Goal: Transaction & Acquisition: Purchase product/service

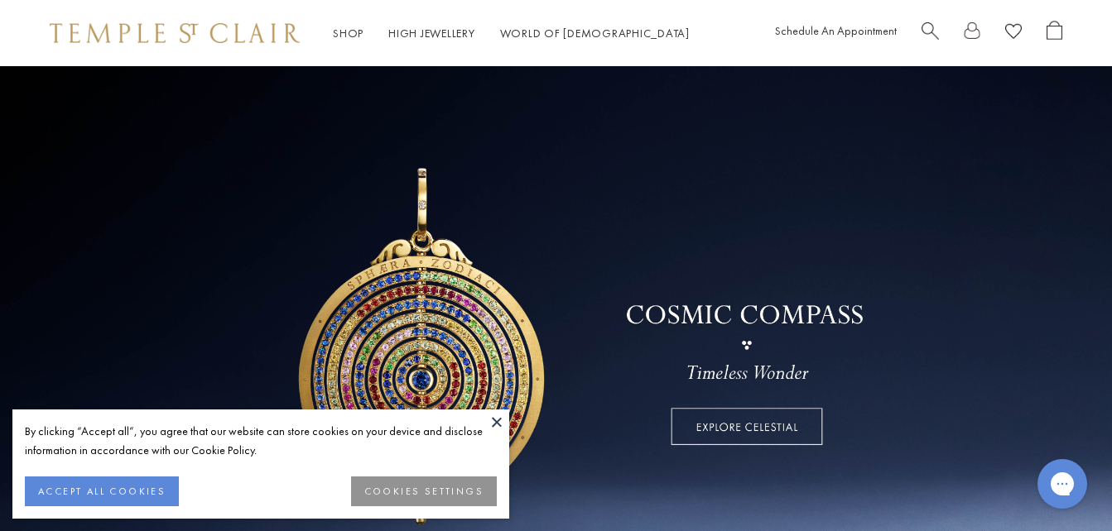
click at [429, 497] on button "COOKIES SETTINGS" at bounding box center [424, 492] width 146 height 30
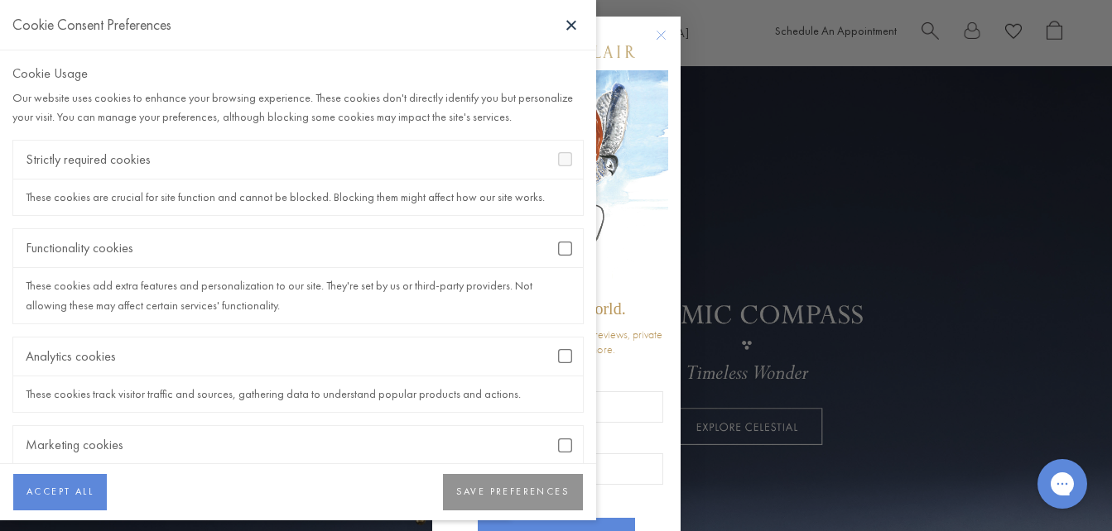
click at [492, 492] on button "SAVE PREFERENCES" at bounding box center [513, 492] width 140 height 36
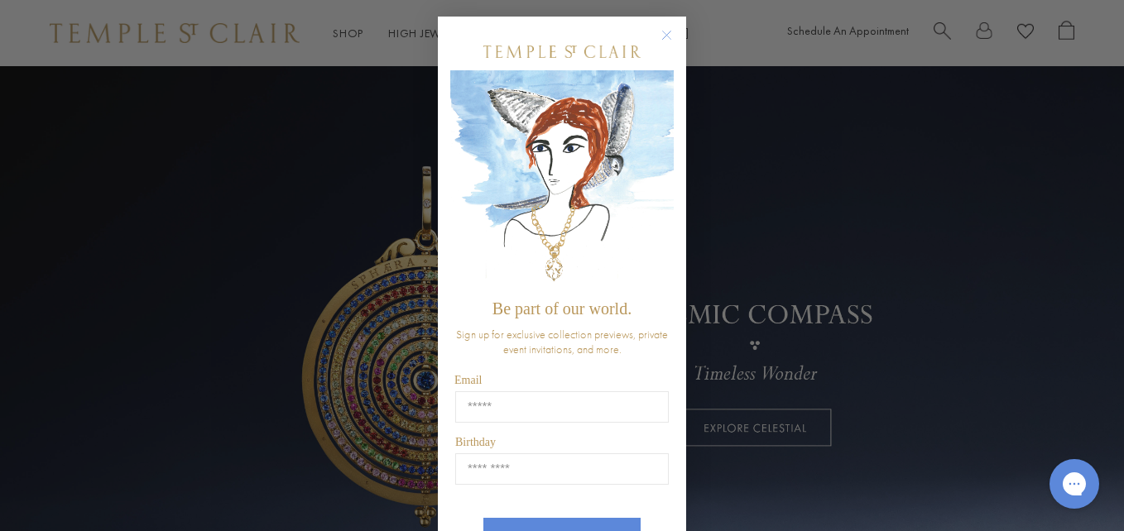
click at [664, 37] on circle "Close dialog" at bounding box center [667, 36] width 20 height 20
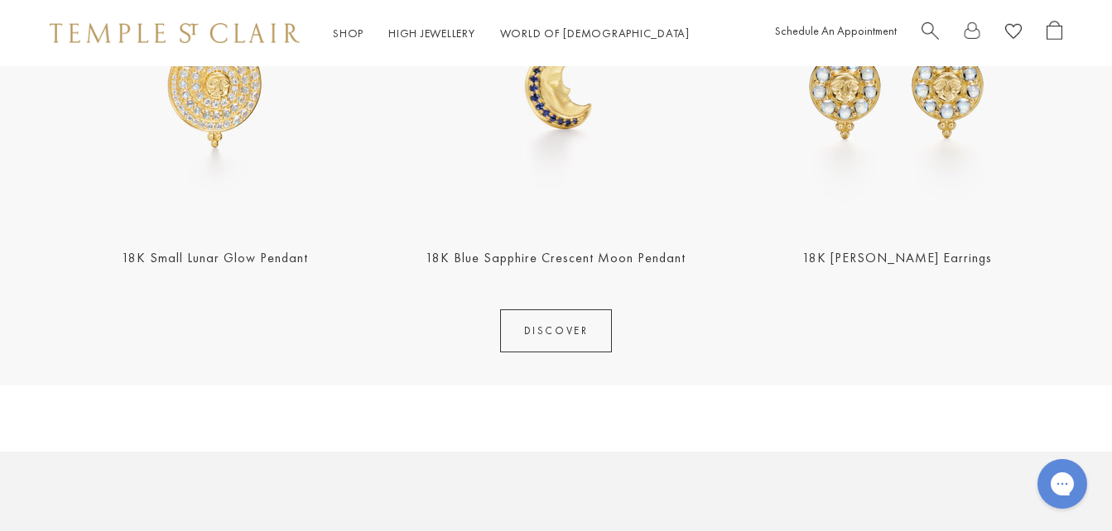
scroll to position [667, 0]
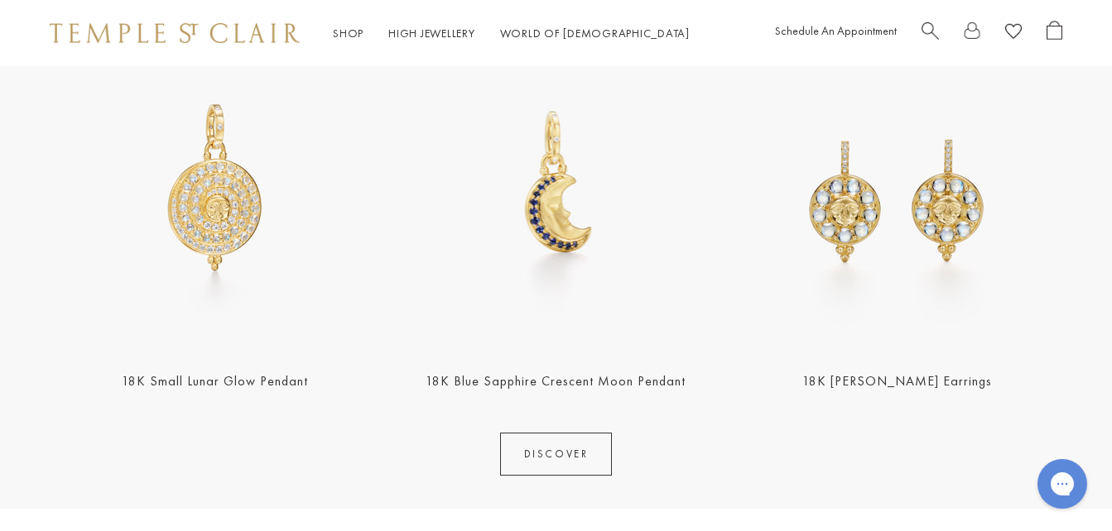
click at [526, 459] on link "DISCOVER" at bounding box center [556, 454] width 113 height 43
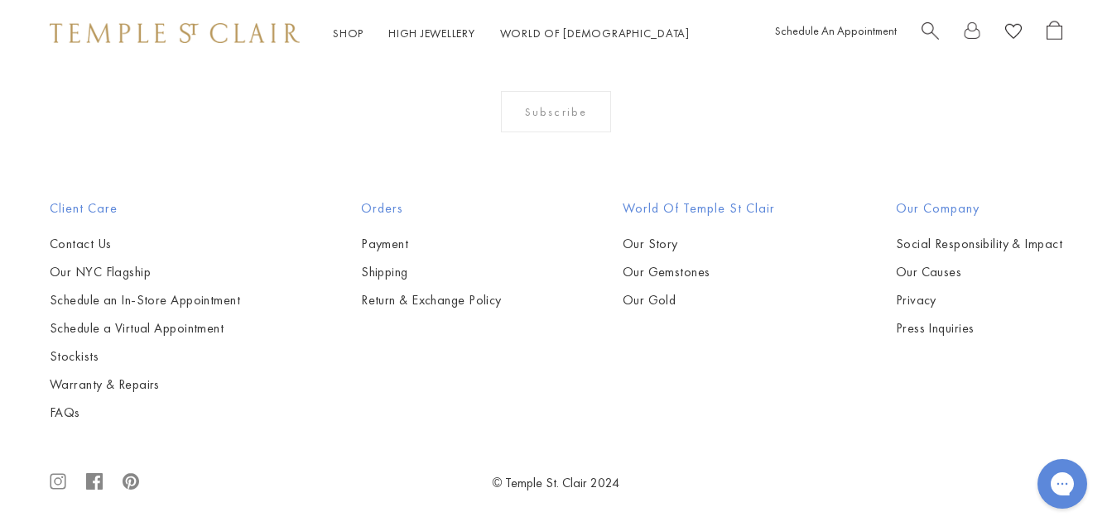
scroll to position [6609, 0]
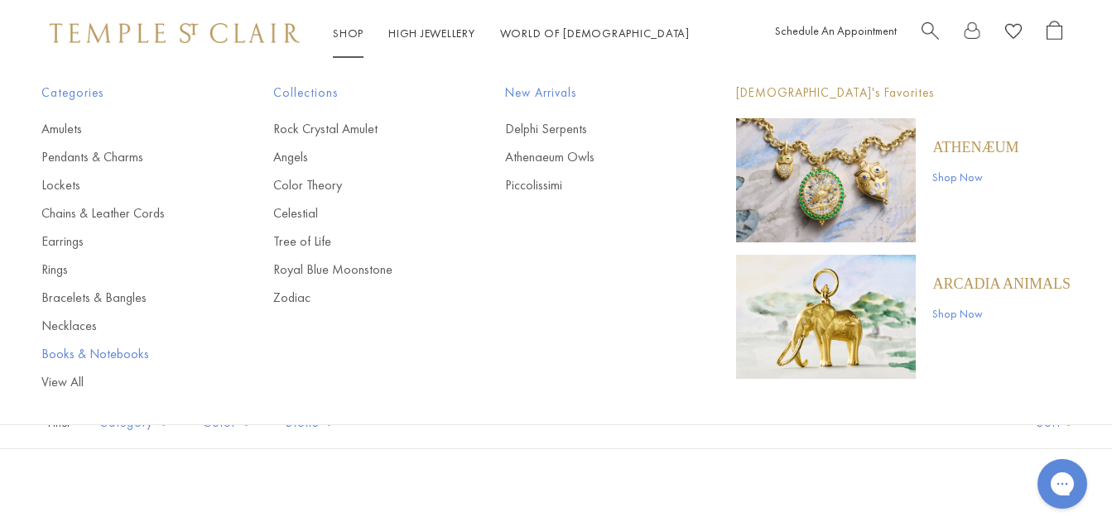
click at [76, 354] on link "Books & Notebooks" at bounding box center [124, 354] width 166 height 18
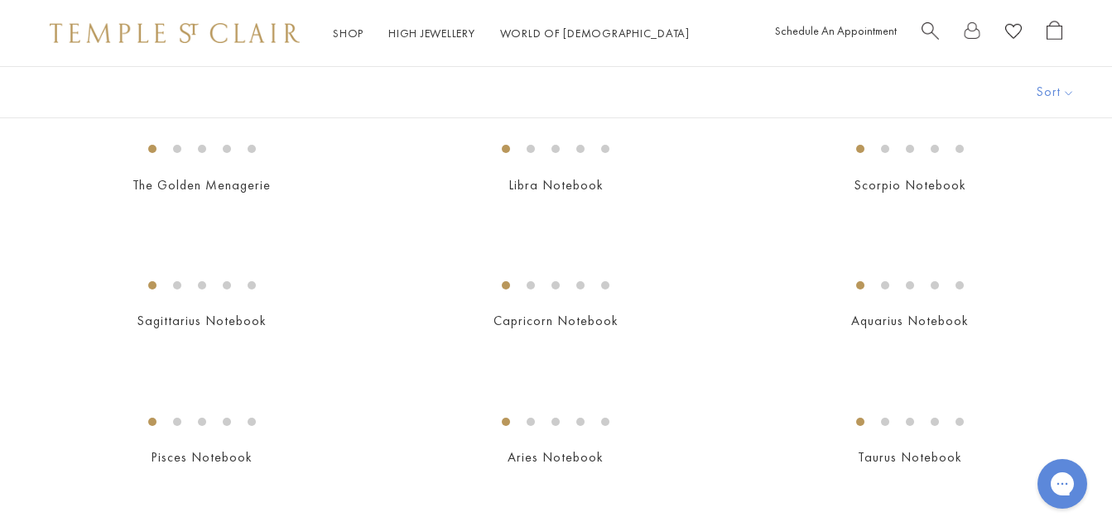
scroll to position [122, 0]
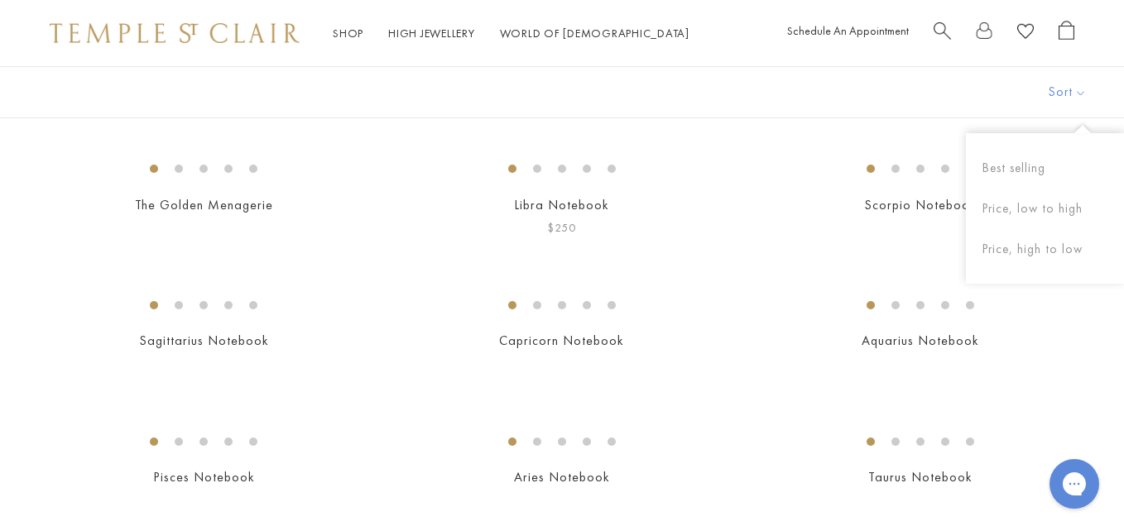
click at [551, 214] on link "Libra Notebook" at bounding box center [561, 204] width 95 height 17
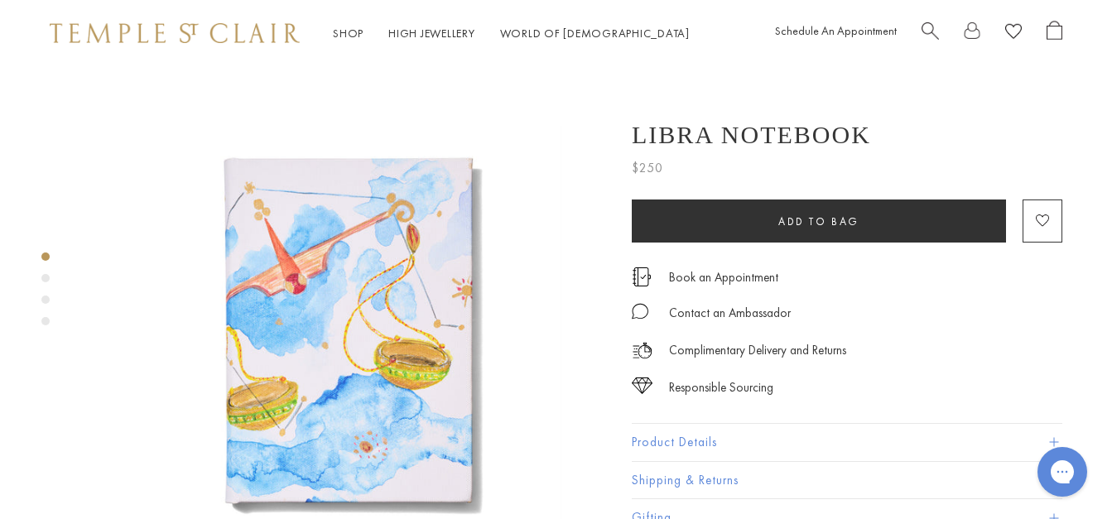
click at [46, 280] on div "Product gallery navigation" at bounding box center [45, 278] width 8 height 8
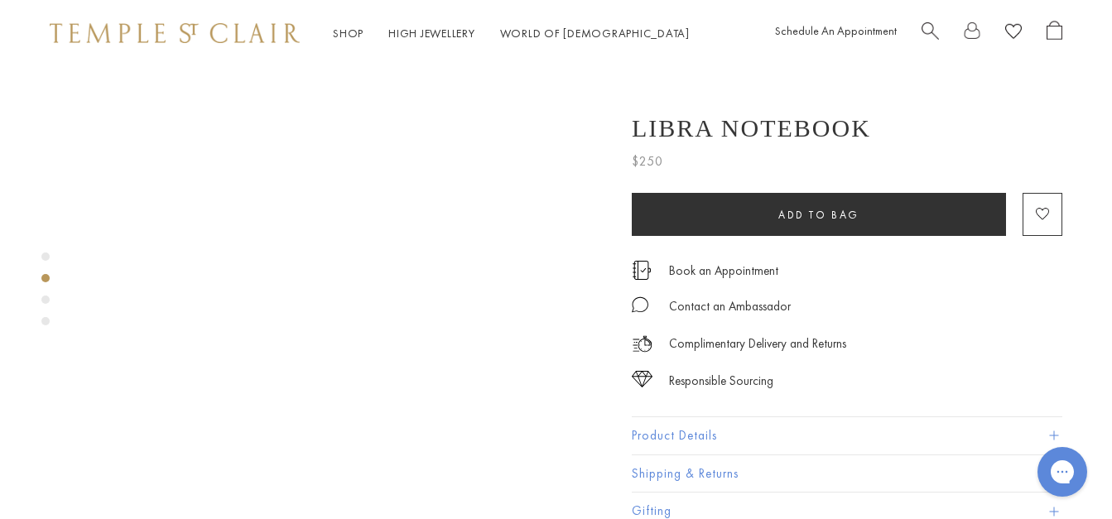
scroll to position [524, 0]
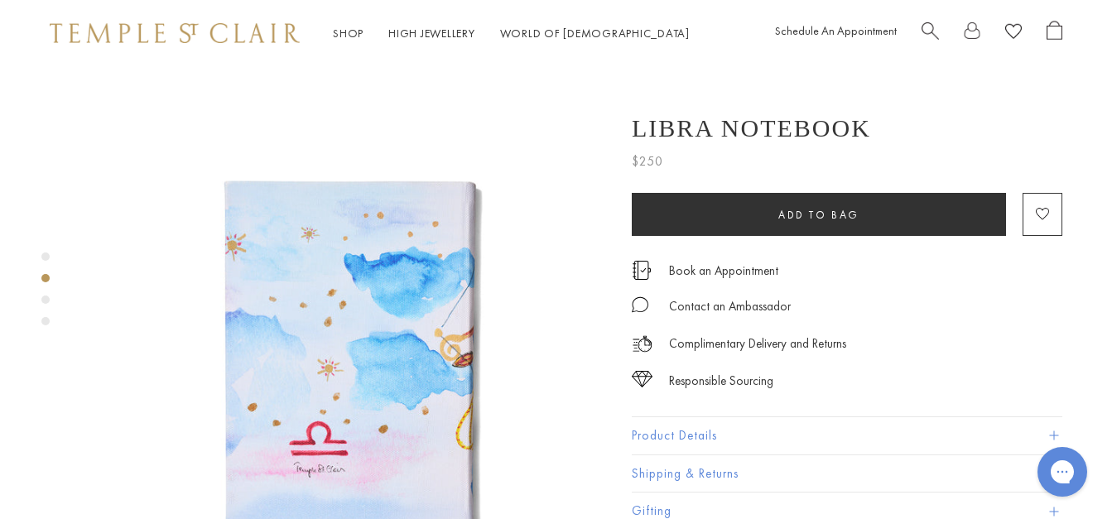
click at [47, 302] on div "Product gallery navigation" at bounding box center [45, 300] width 8 height 8
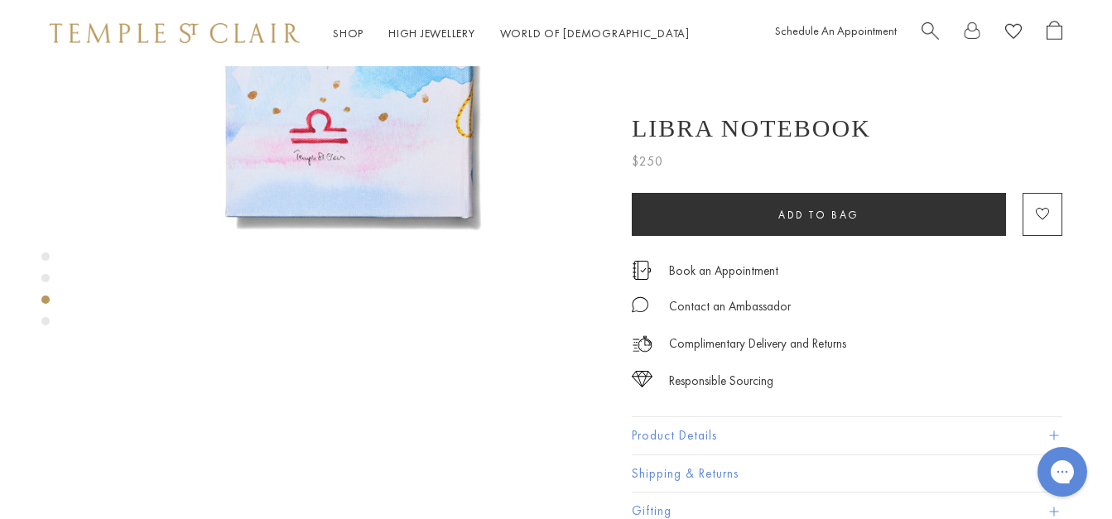
scroll to position [1048, 0]
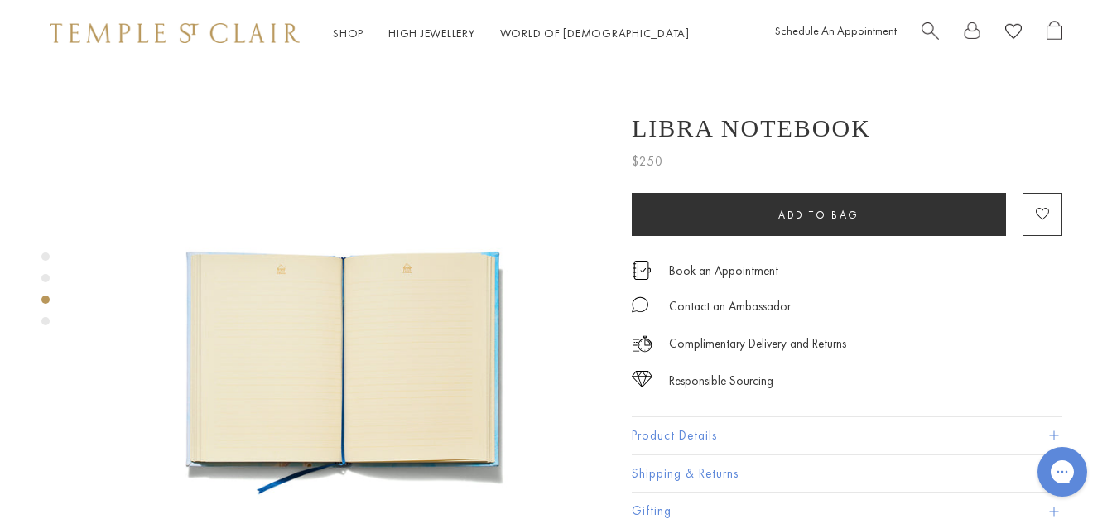
click at [43, 324] on div "Product gallery navigation" at bounding box center [45, 321] width 8 height 8
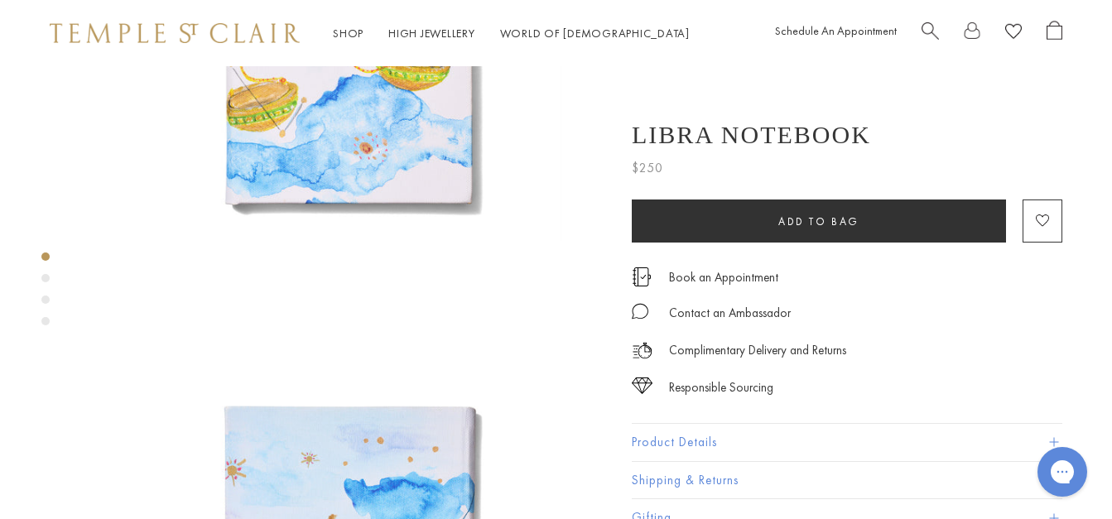
scroll to position [0, 0]
